Goal: Task Accomplishment & Management: Use online tool/utility

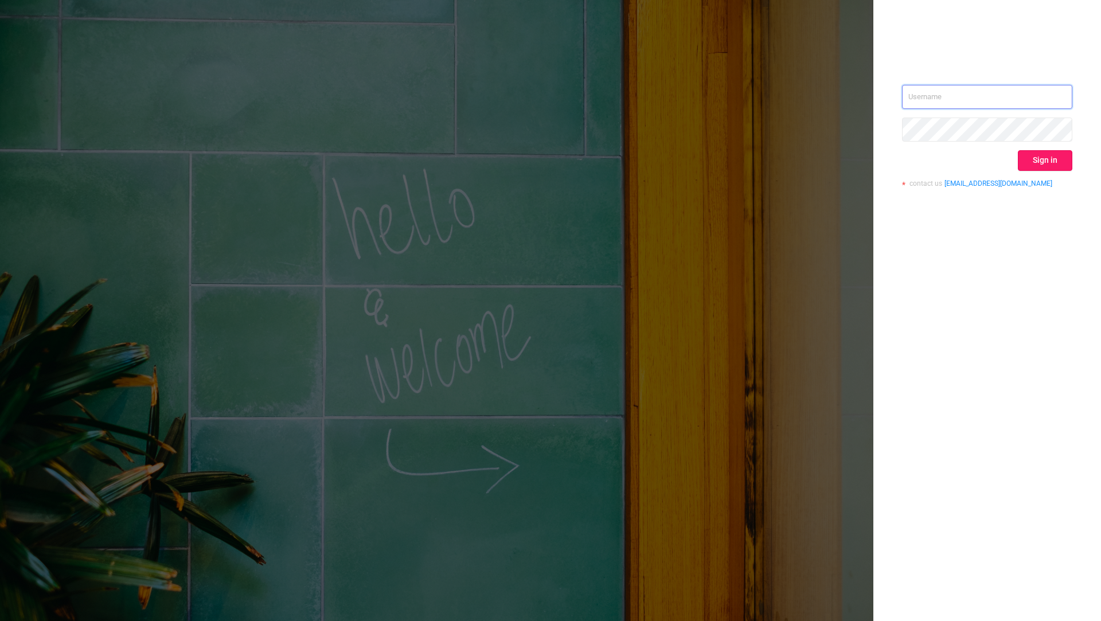
type input "tosh@buzzoola.com"
click at [1030, 161] on button "Sign in" at bounding box center [1045, 160] width 54 height 21
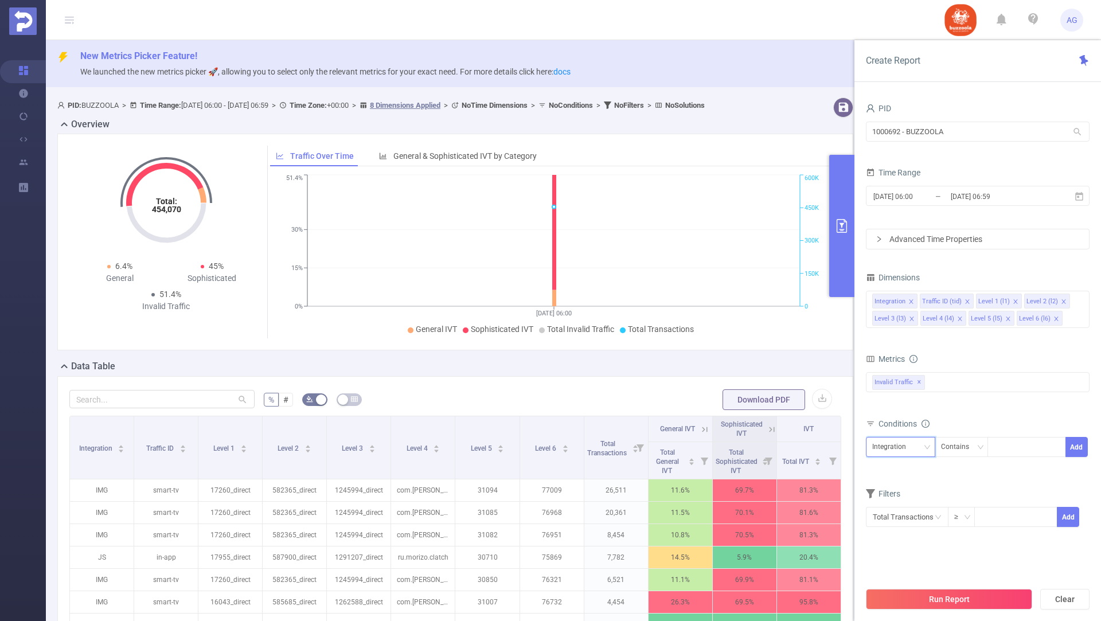
click at [920, 445] on div "Integration" at bounding box center [900, 447] width 57 height 19
click at [904, 528] on li "Level 2 (l2)" at bounding box center [900, 524] width 69 height 18
click at [1007, 442] on div at bounding box center [1027, 447] width 66 height 19
paste input "582645"
type input "582645"
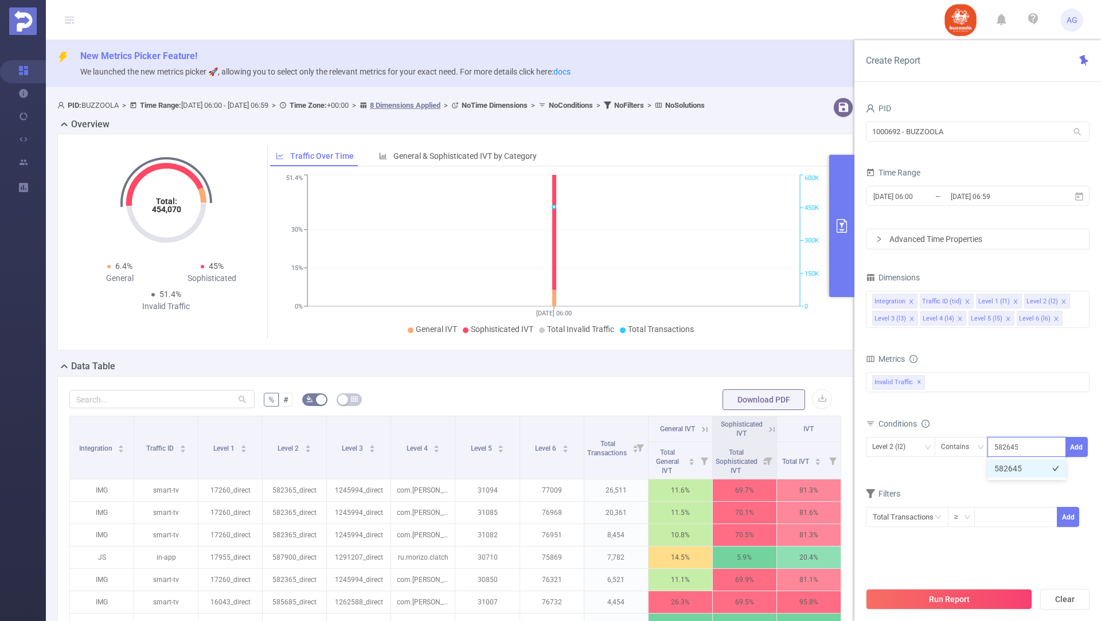
click at [1020, 466] on li "582645" at bounding box center [1027, 468] width 79 height 18
click at [1074, 445] on button "Add" at bounding box center [1077, 447] width 22 height 20
click at [940, 197] on input "[DATE] 06:00" at bounding box center [918, 196] width 93 height 15
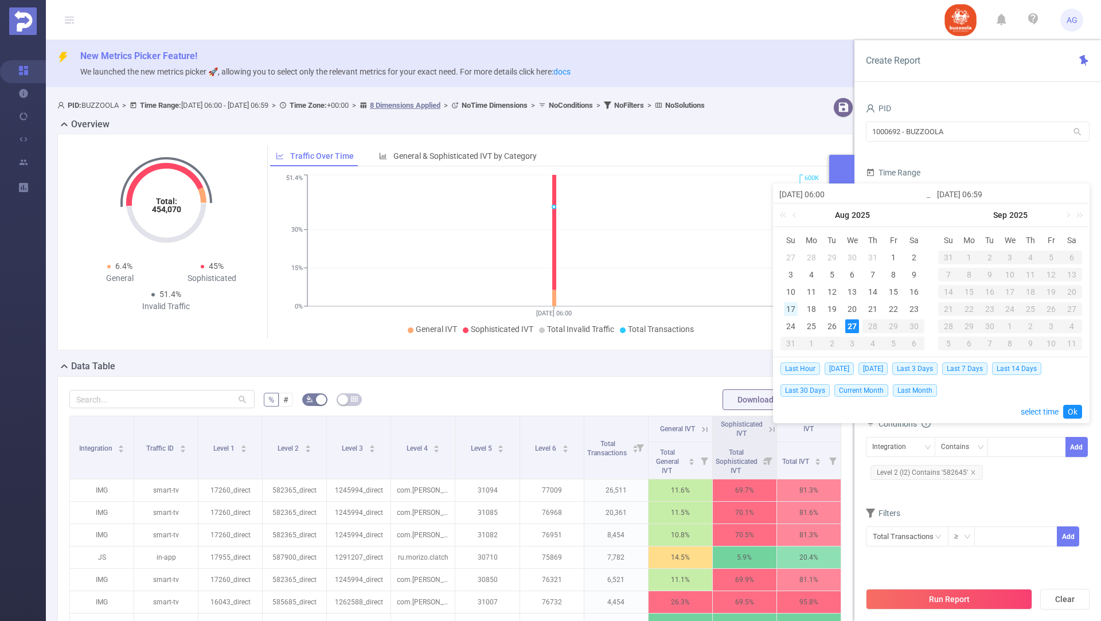
click at [791, 313] on div "17" at bounding box center [791, 309] width 14 height 14
click at [829, 326] on div "26" at bounding box center [832, 326] width 14 height 14
type input "[DATE] 06:00"
type input "[DATE] 06:59"
type input "[DATE] 06:00"
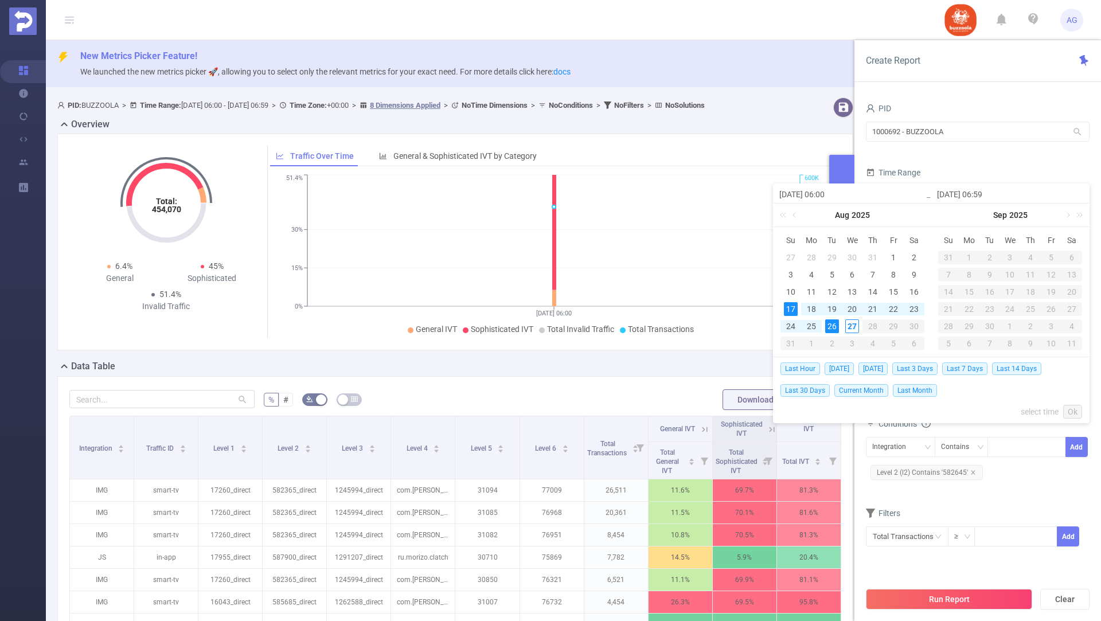
type input "[DATE] 06:59"
click at [1074, 407] on link "Ok" at bounding box center [1072, 412] width 19 height 14
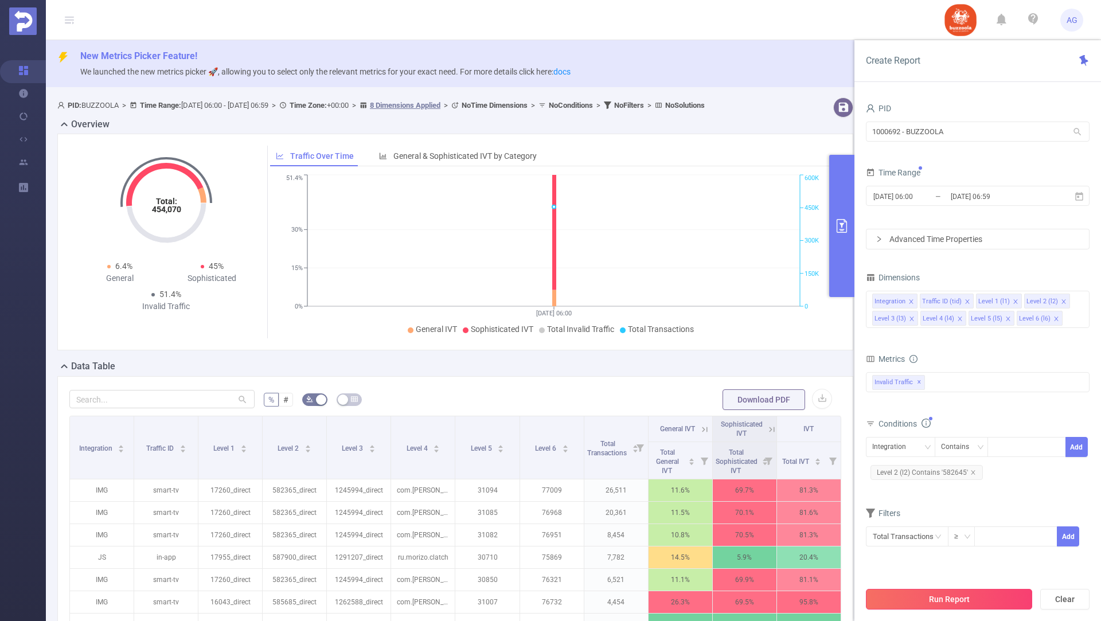
click at [931, 600] on button "Run Report" at bounding box center [949, 599] width 166 height 21
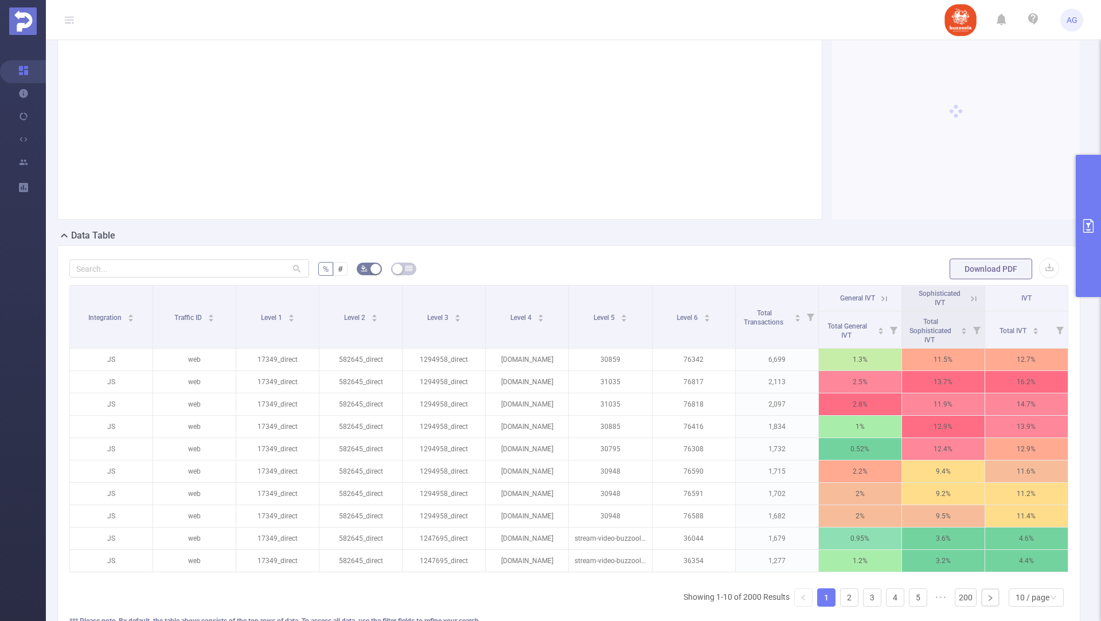
scroll to position [228, 0]
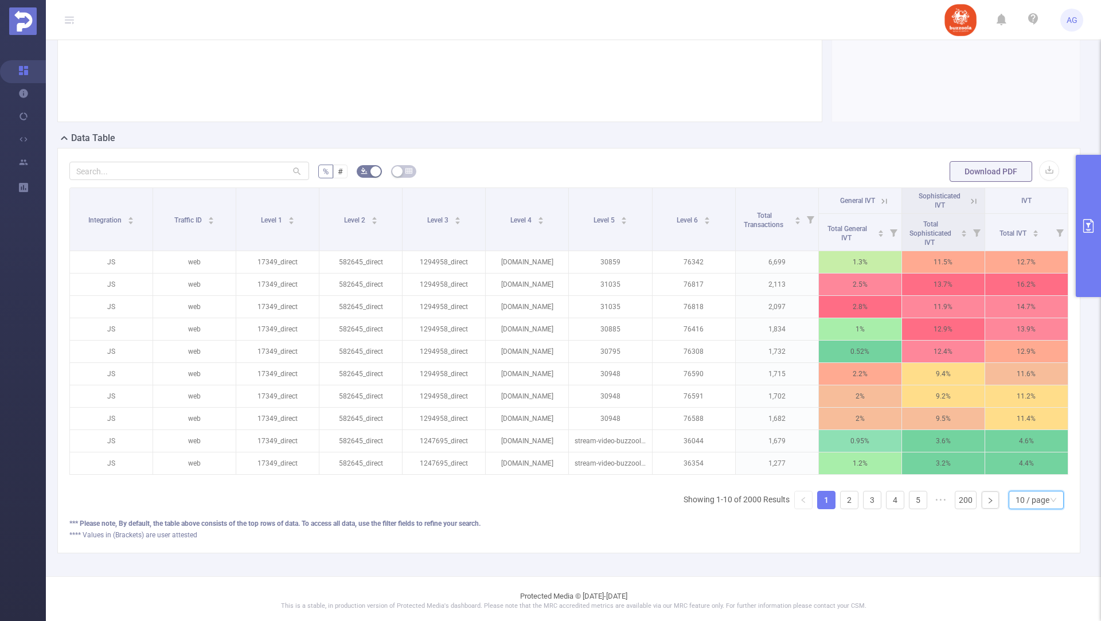
click at [1029, 501] on div "10 / page" at bounding box center [1033, 499] width 34 height 17
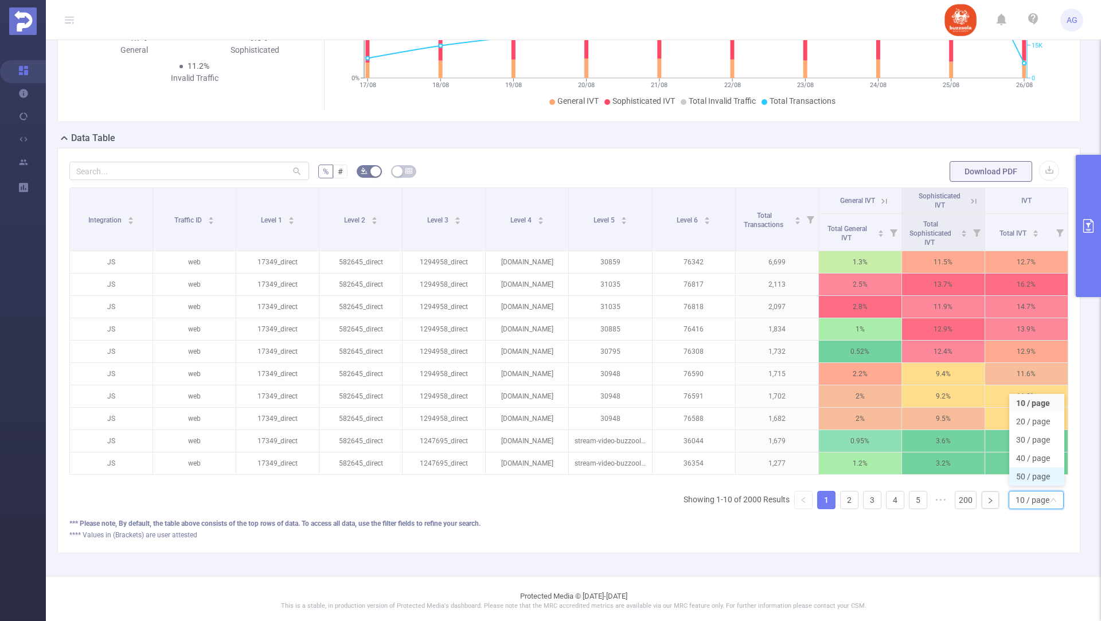
click at [1036, 475] on li "50 / page" at bounding box center [1036, 476] width 55 height 18
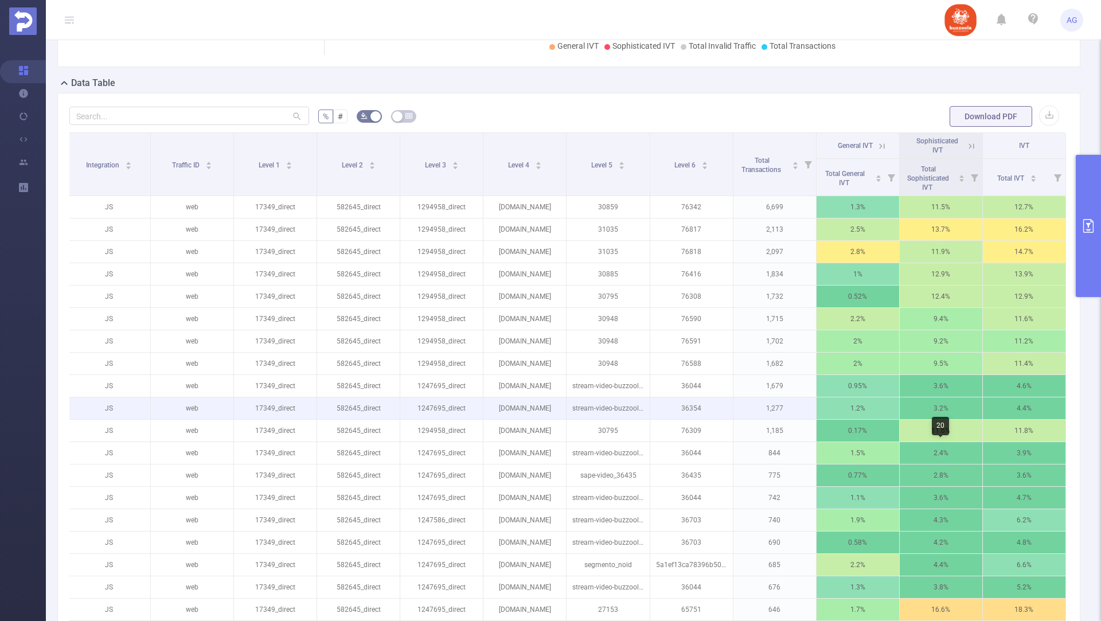
scroll to position [284, 0]
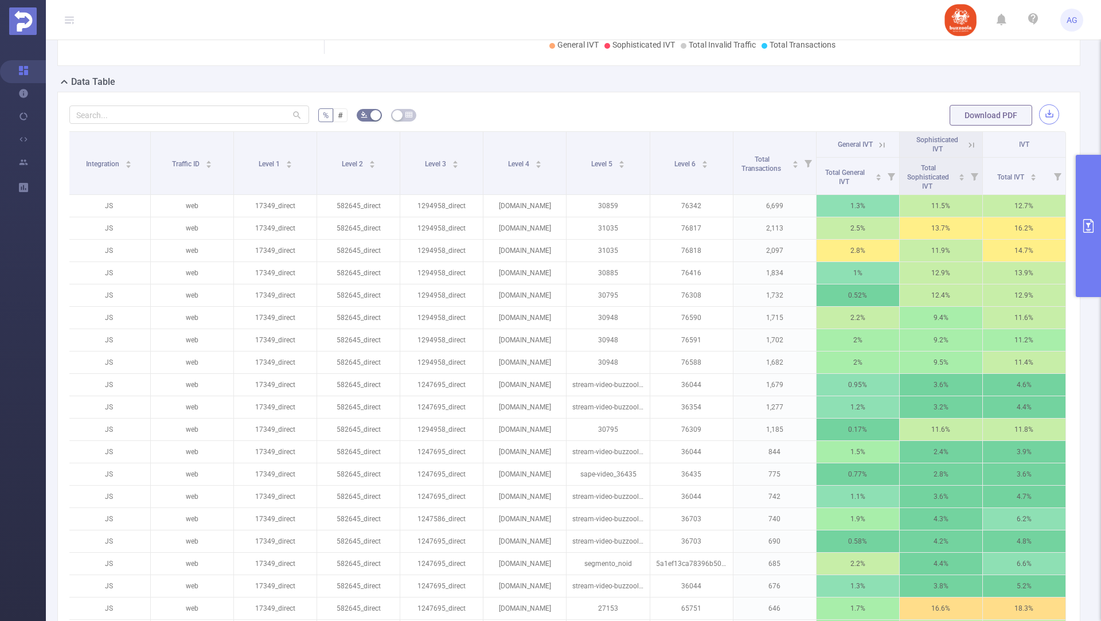
click at [1054, 111] on button "button" at bounding box center [1049, 114] width 20 height 20
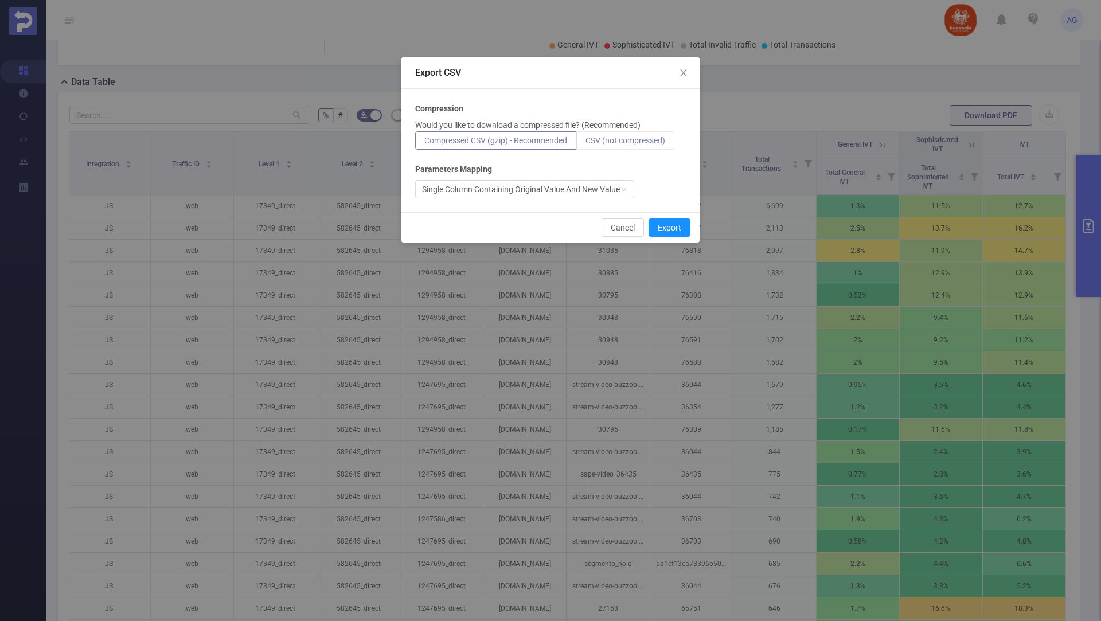
click at [618, 138] on span "CSV (not compressed)" at bounding box center [626, 140] width 80 height 9
click at [586, 143] on input "CSV (not compressed)" at bounding box center [586, 143] width 0 height 0
click at [661, 225] on button "Export" at bounding box center [670, 228] width 42 height 18
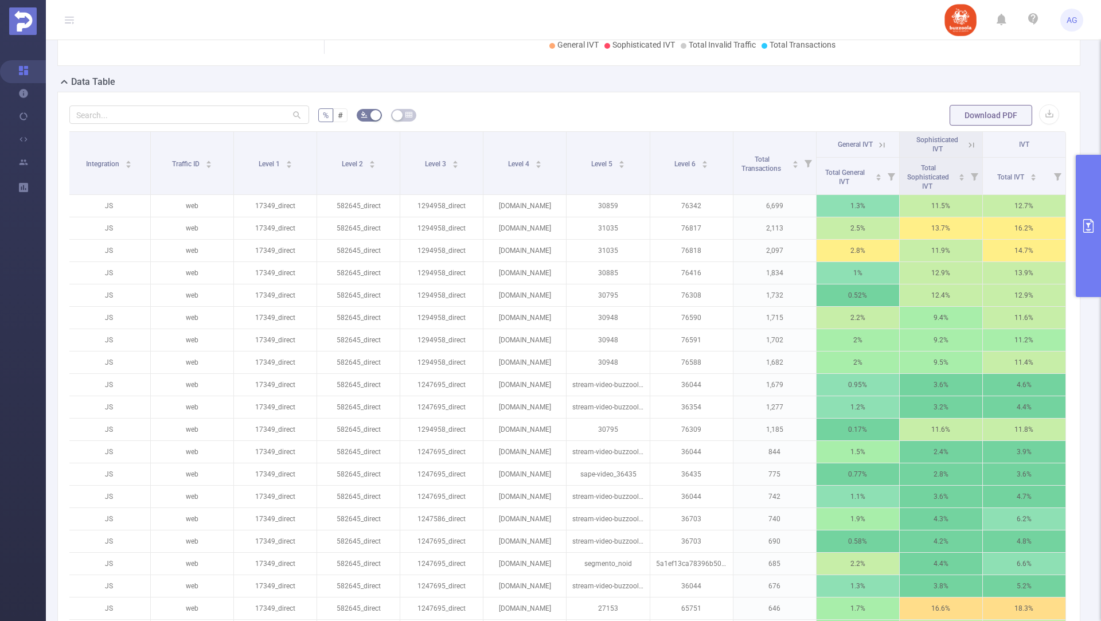
click at [1093, 204] on button "primary" at bounding box center [1088, 226] width 25 height 142
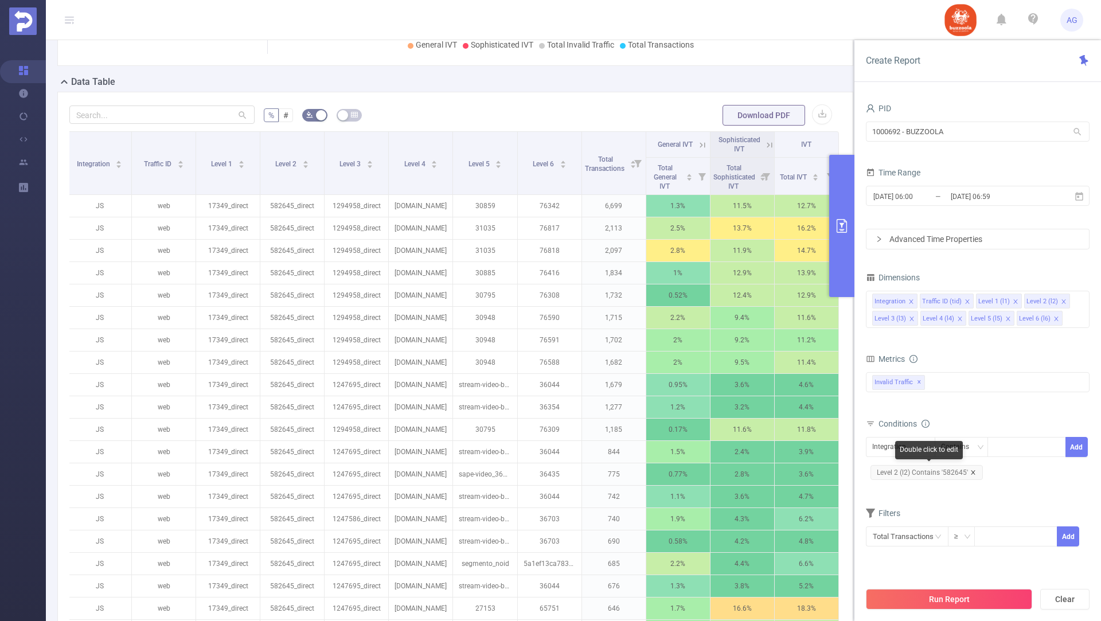
click at [973, 471] on icon "icon: close" at bounding box center [973, 473] width 6 height 6
click at [924, 446] on icon "icon: down" at bounding box center [927, 447] width 7 height 7
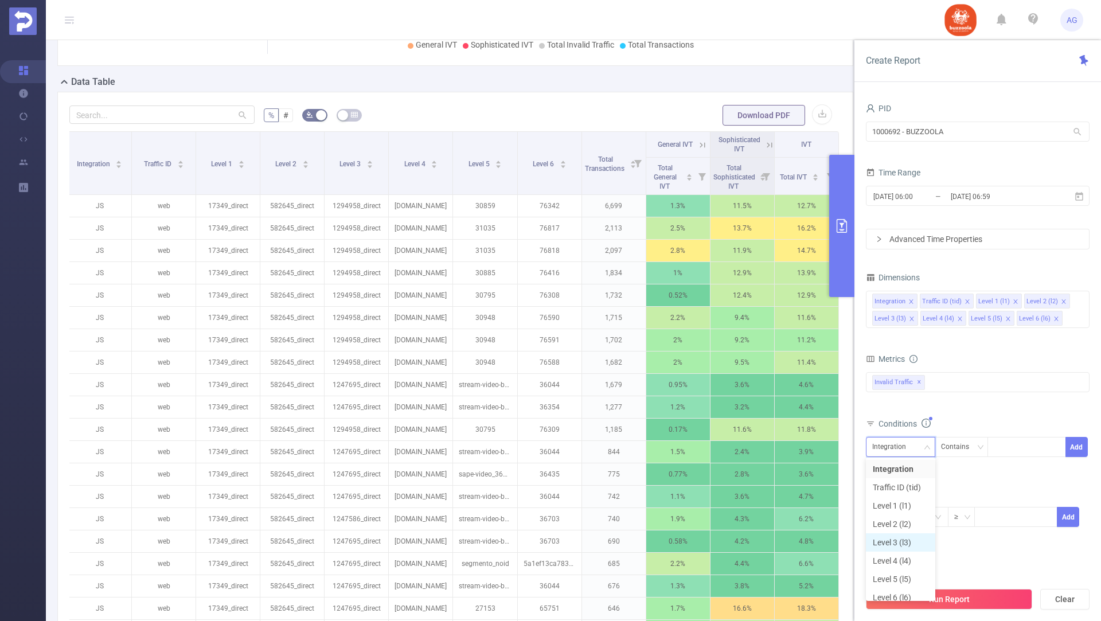
click at [897, 544] on li "Level 3 (l3)" at bounding box center [900, 542] width 69 height 18
click at [1004, 443] on div at bounding box center [1027, 447] width 66 height 19
paste input "1294958"
type input "1294958"
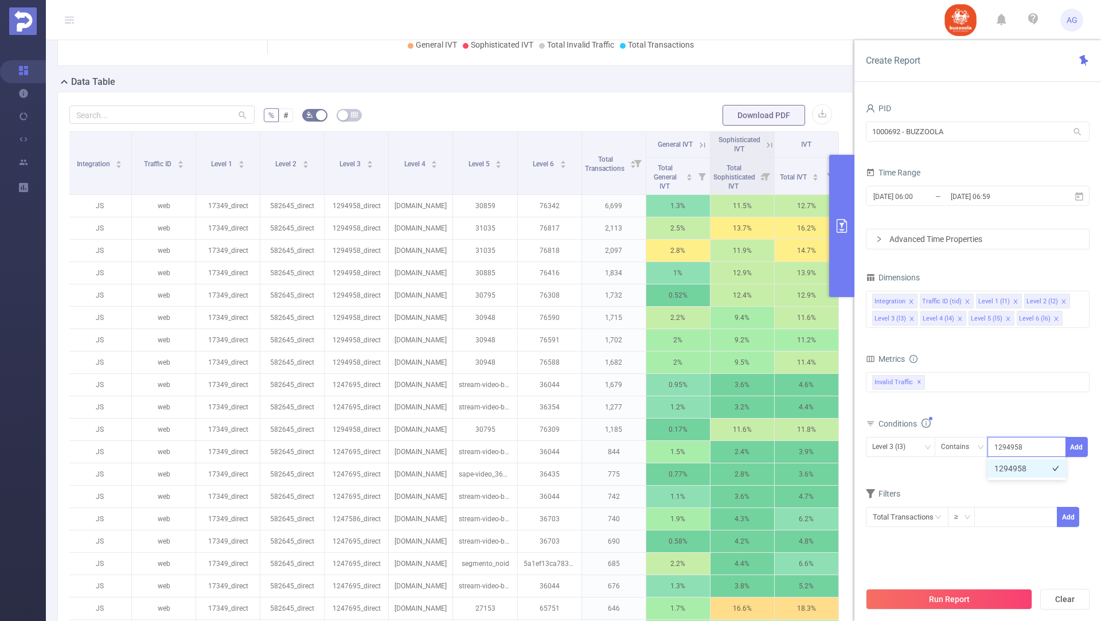
click at [1016, 463] on li "1294958" at bounding box center [1027, 468] width 79 height 18
click at [1080, 448] on button "Add" at bounding box center [1077, 447] width 22 height 20
click at [916, 607] on button "Run Report" at bounding box center [949, 599] width 166 height 21
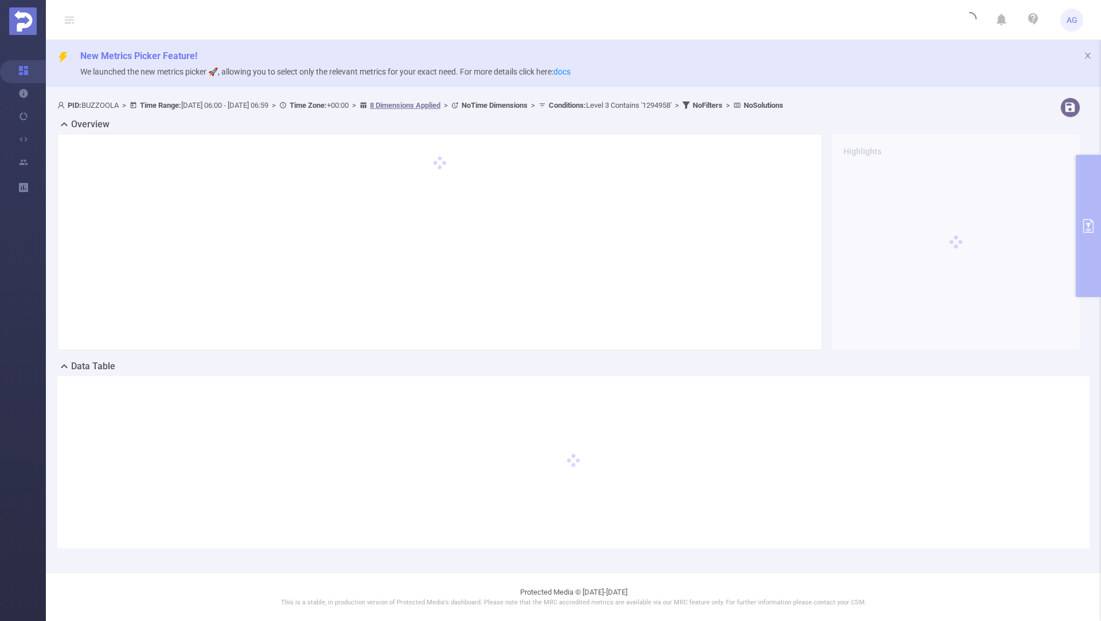
scroll to position [0, 0]
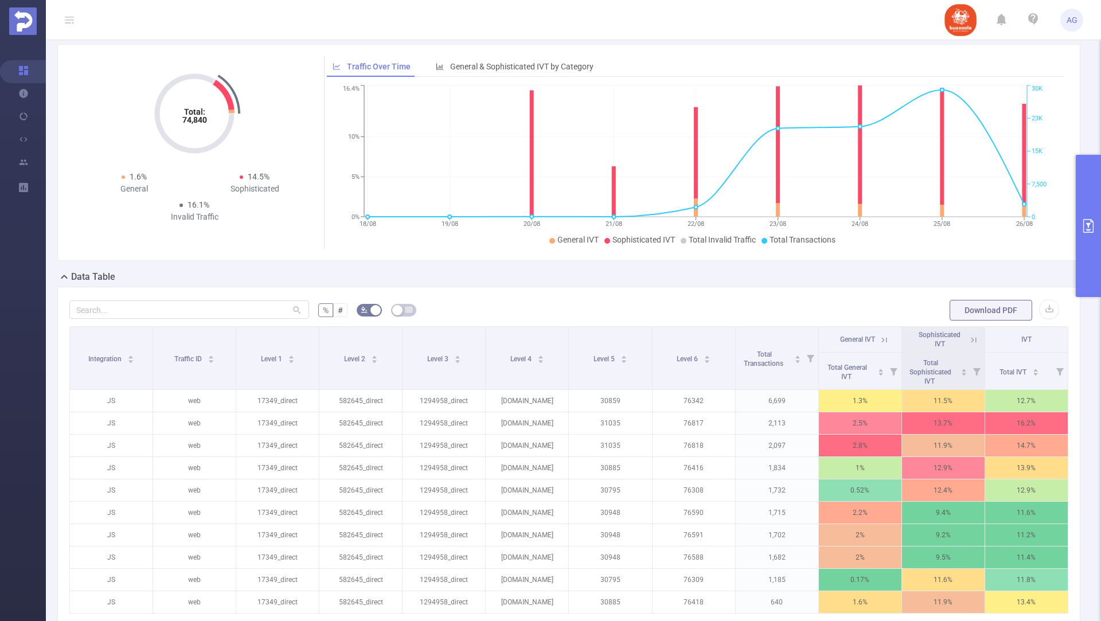
scroll to position [214, 0]
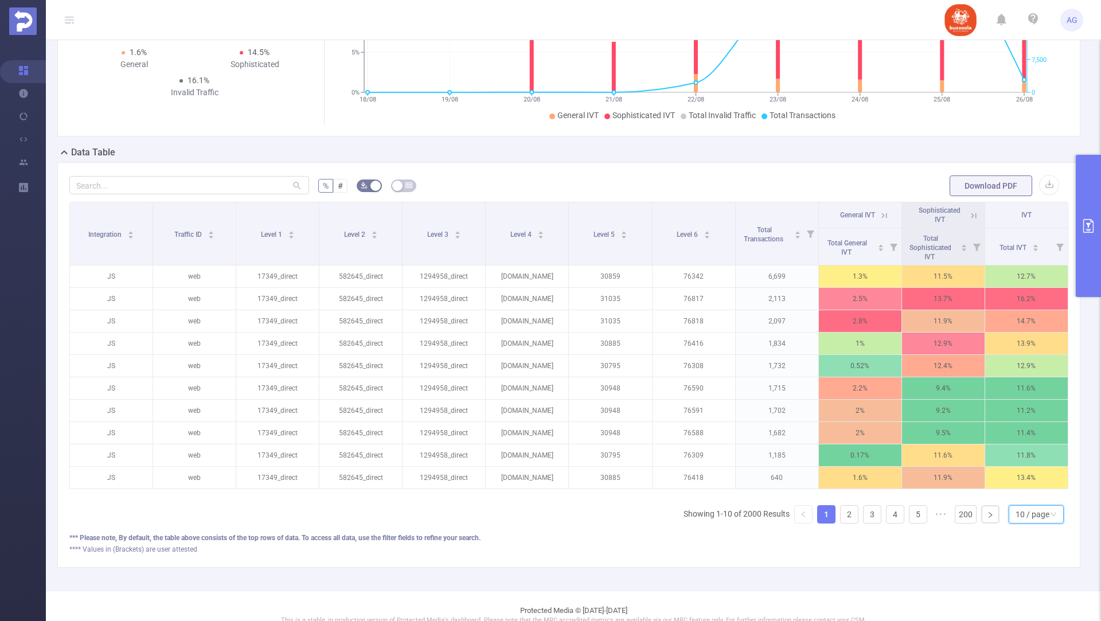
click at [1041, 517] on div "10 / page" at bounding box center [1033, 514] width 34 height 17
click at [1032, 488] on li "50 / page" at bounding box center [1036, 491] width 55 height 18
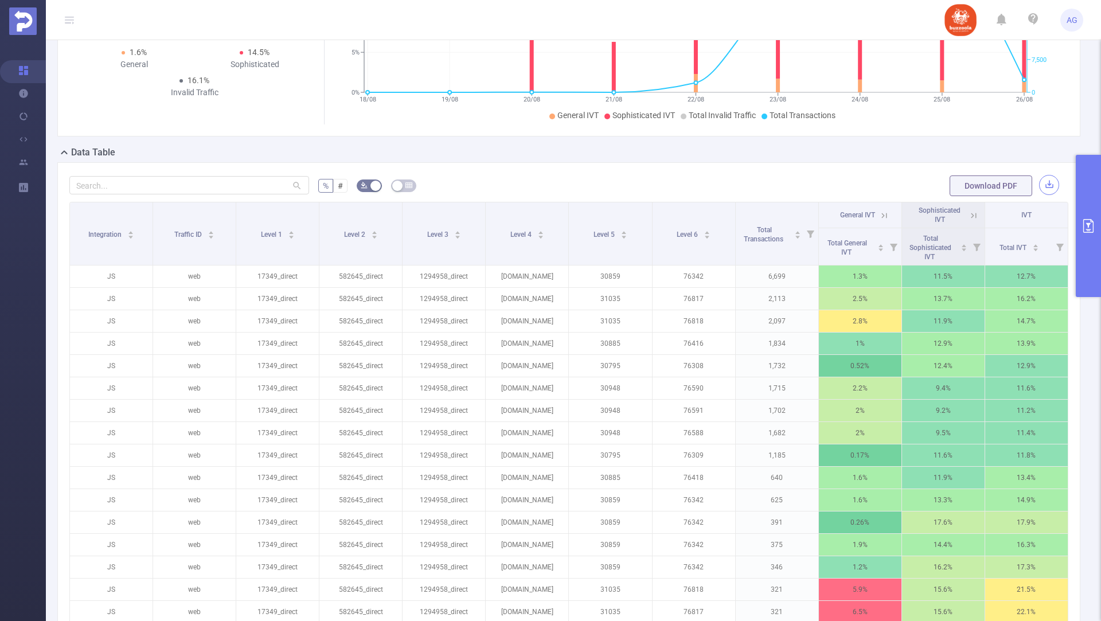
click at [1052, 181] on button "button" at bounding box center [1049, 185] width 20 height 20
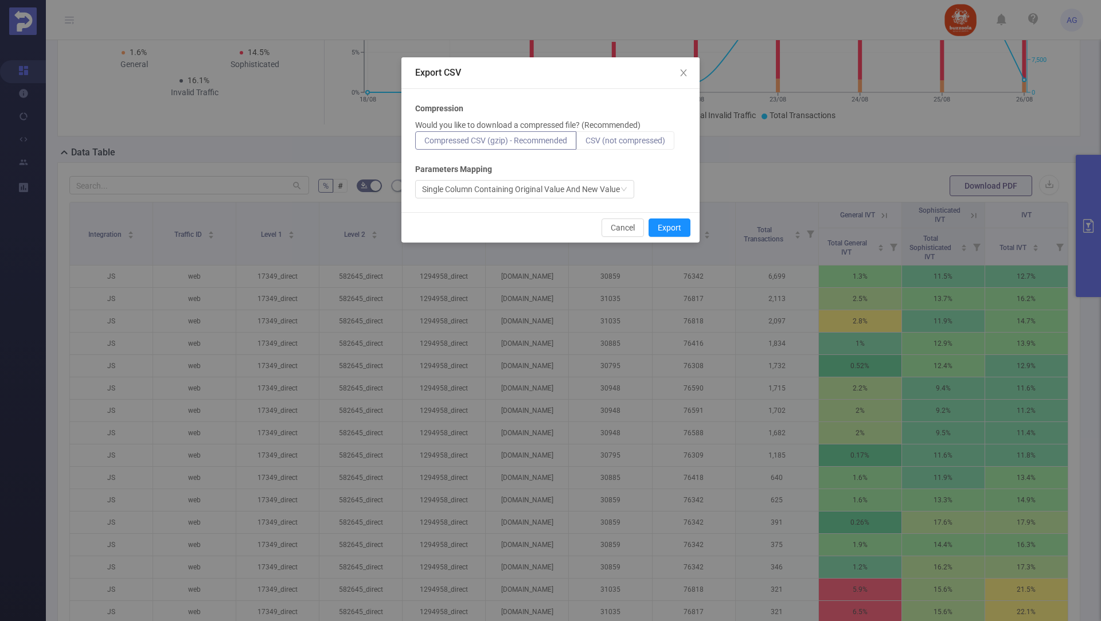
click at [622, 136] on span "CSV (not compressed)" at bounding box center [626, 140] width 80 height 9
click at [586, 143] on input "CSV (not compressed)" at bounding box center [586, 143] width 0 height 0
click at [662, 225] on button "Export" at bounding box center [670, 228] width 42 height 18
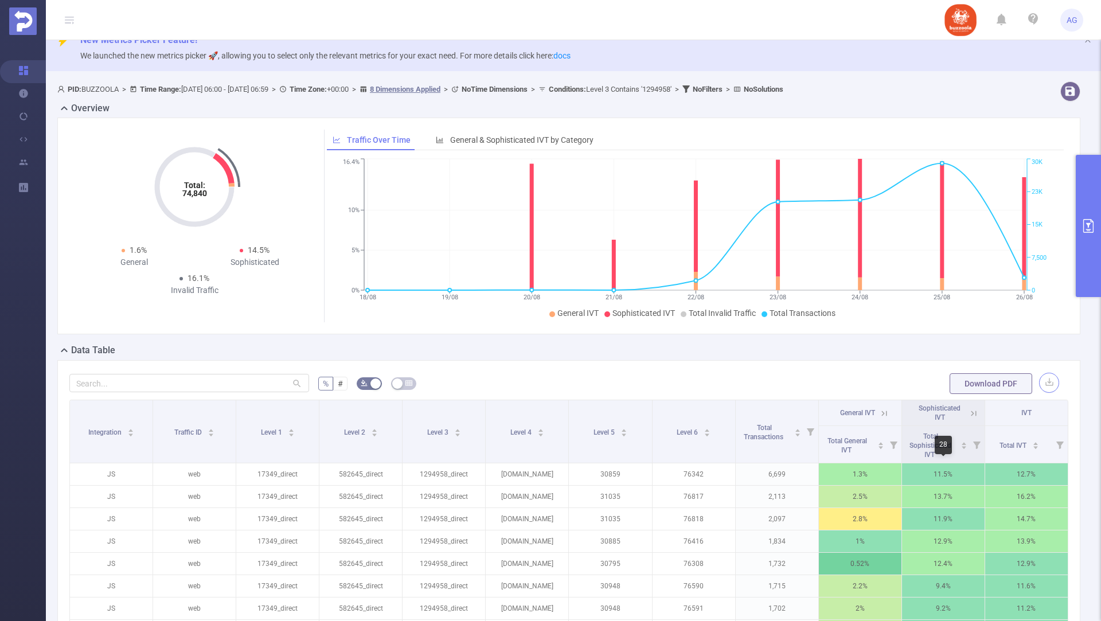
scroll to position [0, 0]
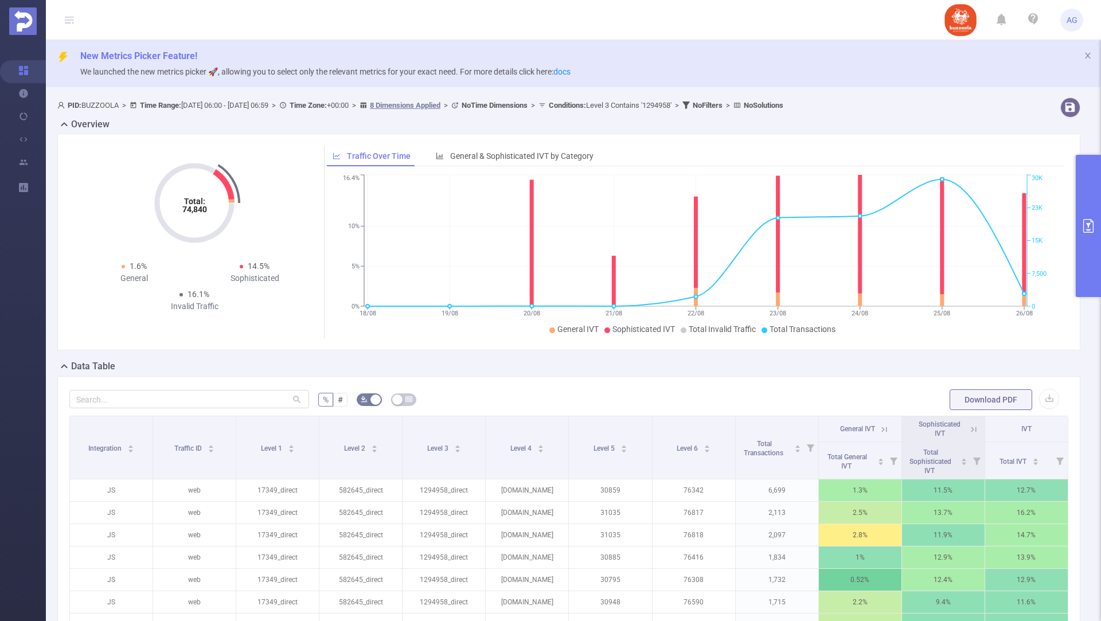
click at [1097, 246] on button "primary" at bounding box center [1088, 226] width 25 height 142
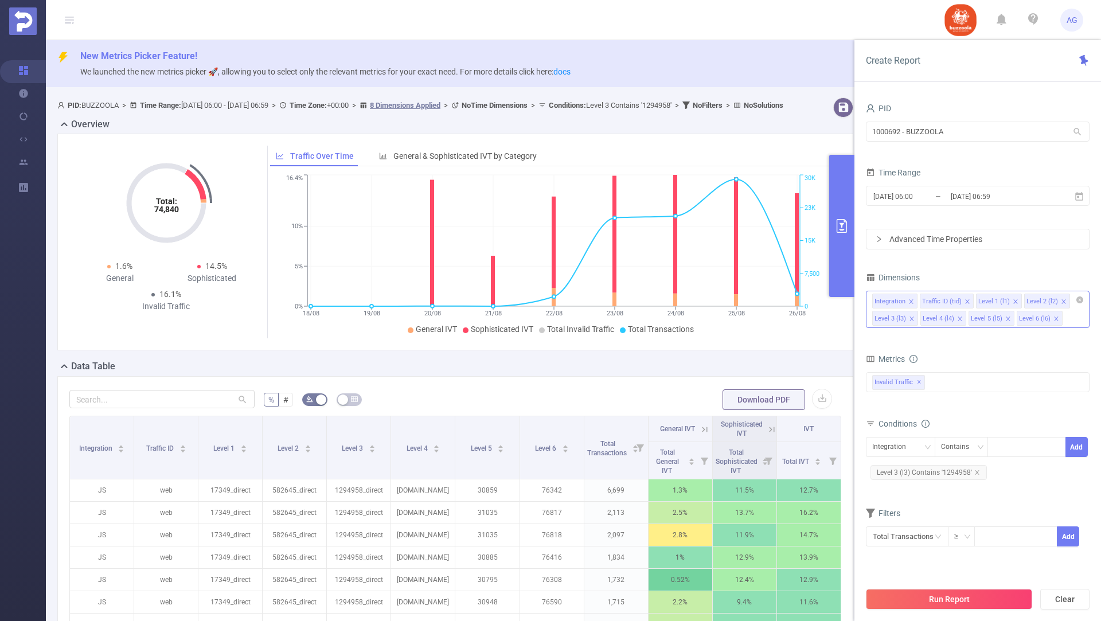
click at [1005, 316] on icon "icon: close" at bounding box center [1008, 319] width 6 height 6
click at [940, 598] on button "Run Report" at bounding box center [949, 599] width 166 height 21
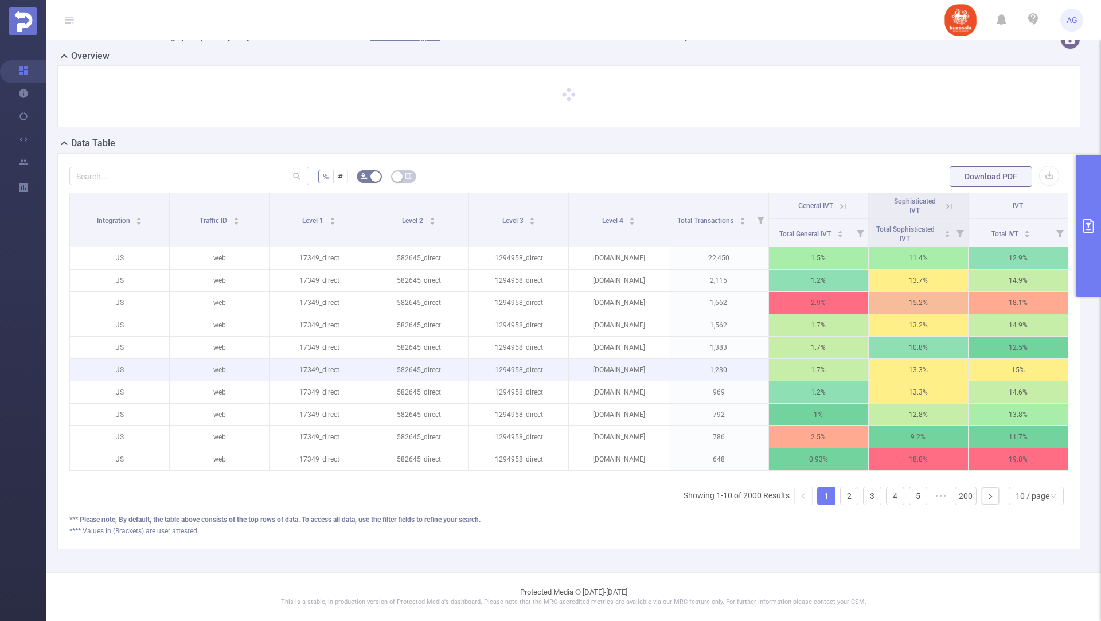
scroll to position [65, 0]
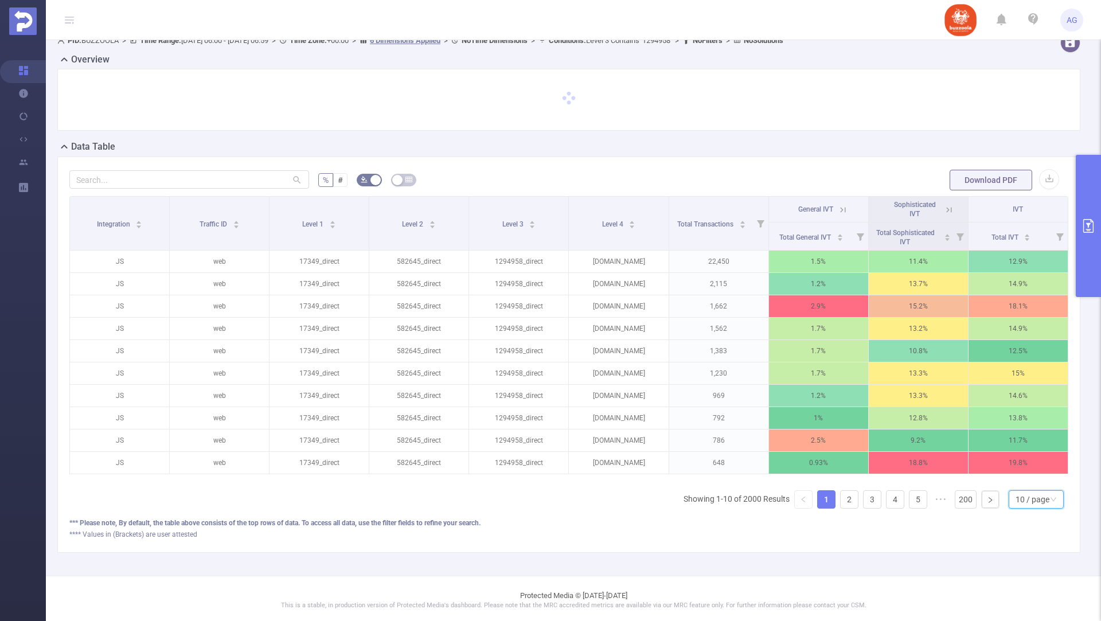
click at [1020, 493] on div "10 / page" at bounding box center [1033, 499] width 34 height 17
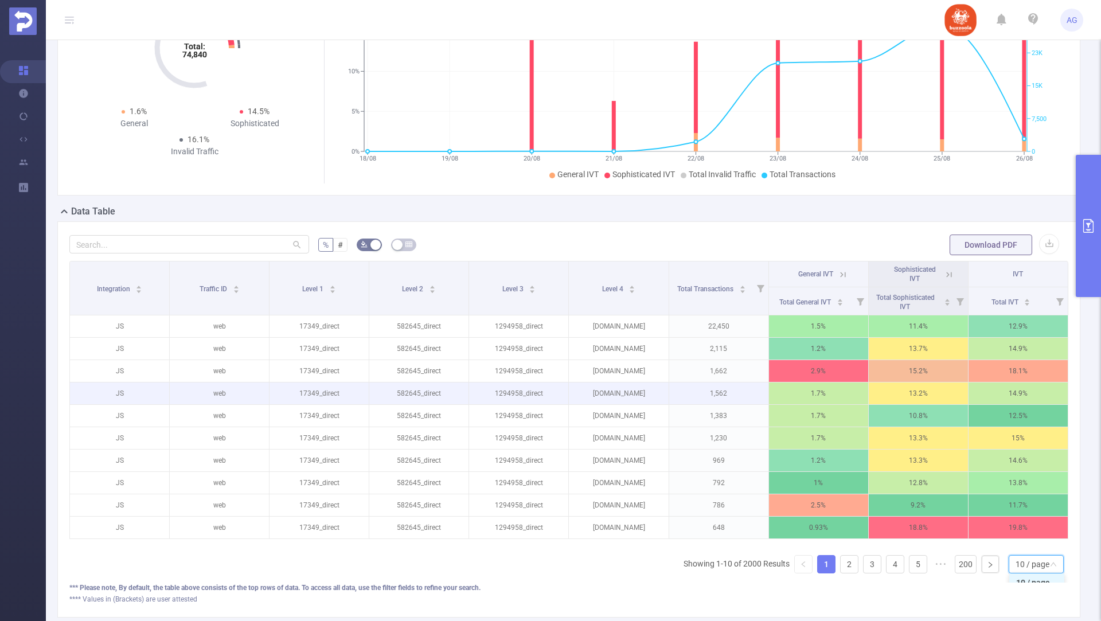
scroll to position [219, 0]
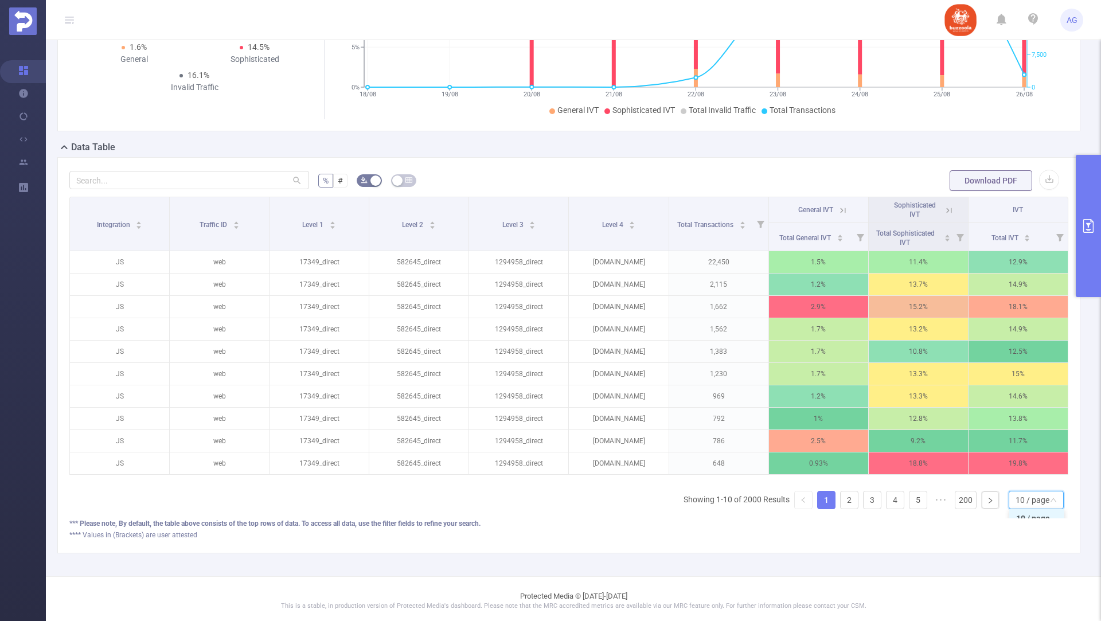
click at [1017, 493] on div "10 / page" at bounding box center [1033, 499] width 34 height 17
click at [1028, 498] on div "10 / page" at bounding box center [1033, 499] width 34 height 17
click at [1029, 473] on li "50 / page" at bounding box center [1036, 476] width 55 height 18
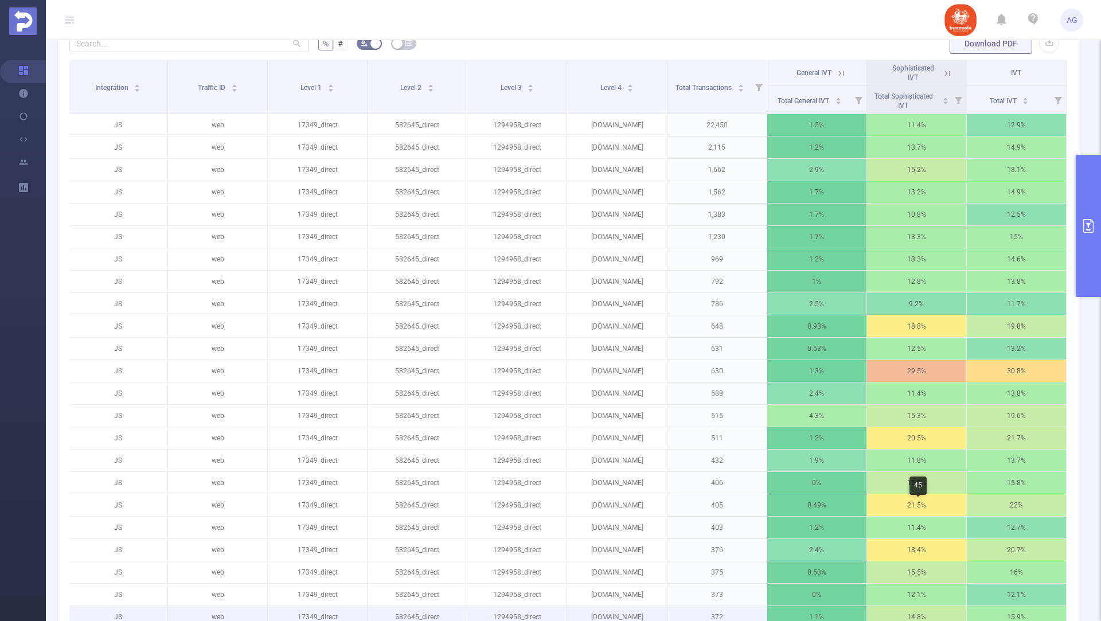
scroll to position [341, 0]
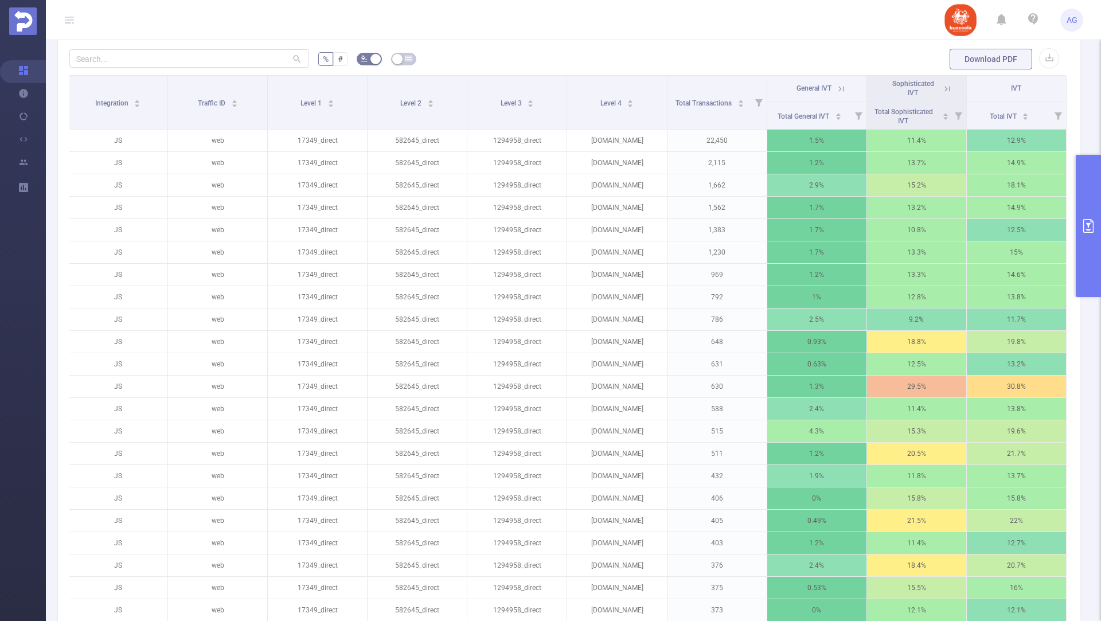
click at [1093, 196] on button "primary" at bounding box center [1088, 226] width 25 height 142
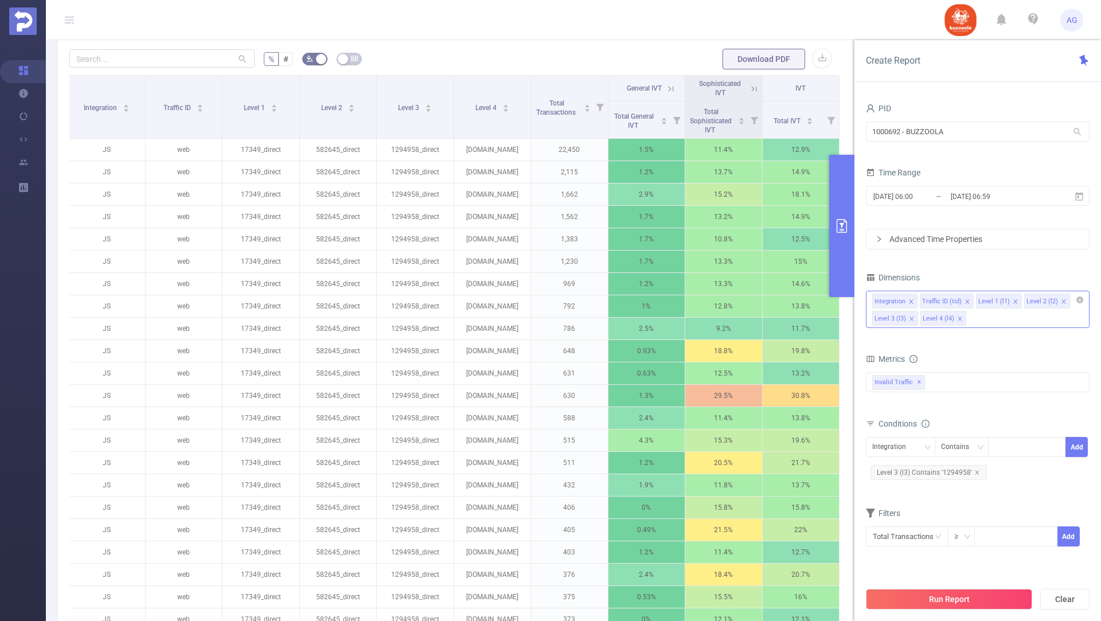
click at [958, 317] on icon "icon: close" at bounding box center [960, 319] width 4 height 4
click at [928, 595] on button "Run Report" at bounding box center [949, 599] width 166 height 21
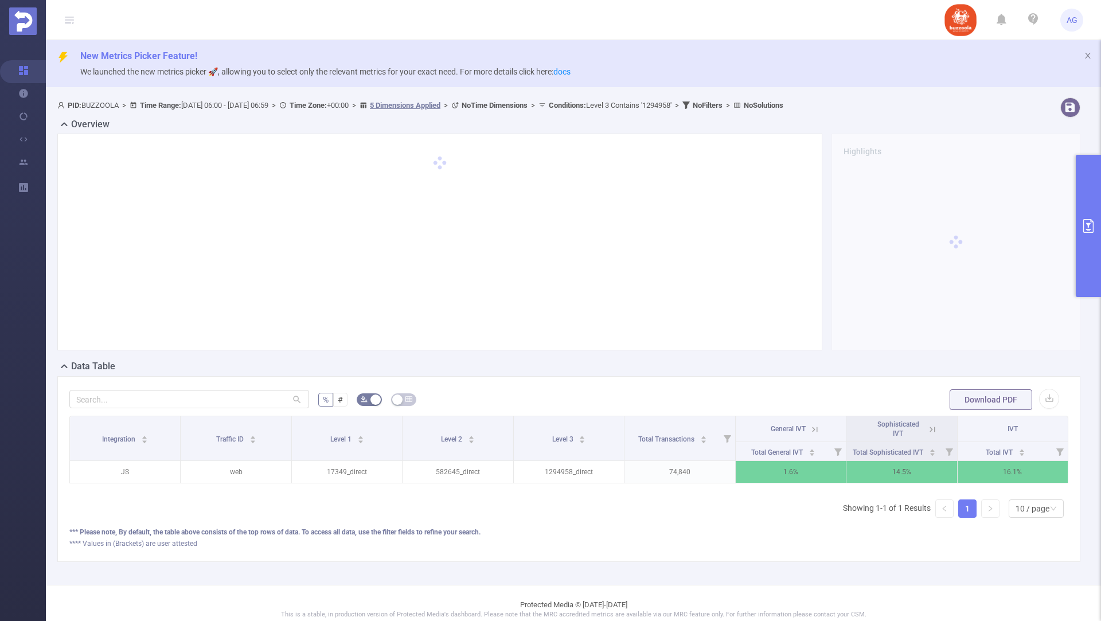
scroll to position [0, 2]
